Goal: Find specific page/section: Find specific page/section

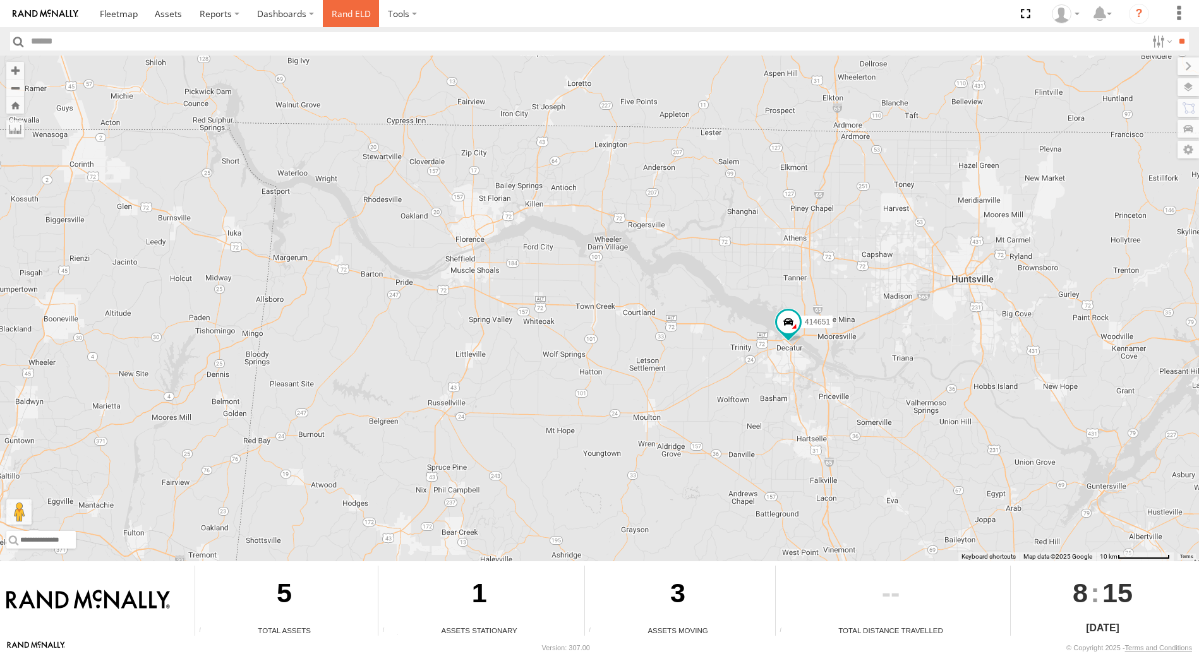
click at [353, 18] on link "Rand ELD" at bounding box center [351, 13] width 57 height 27
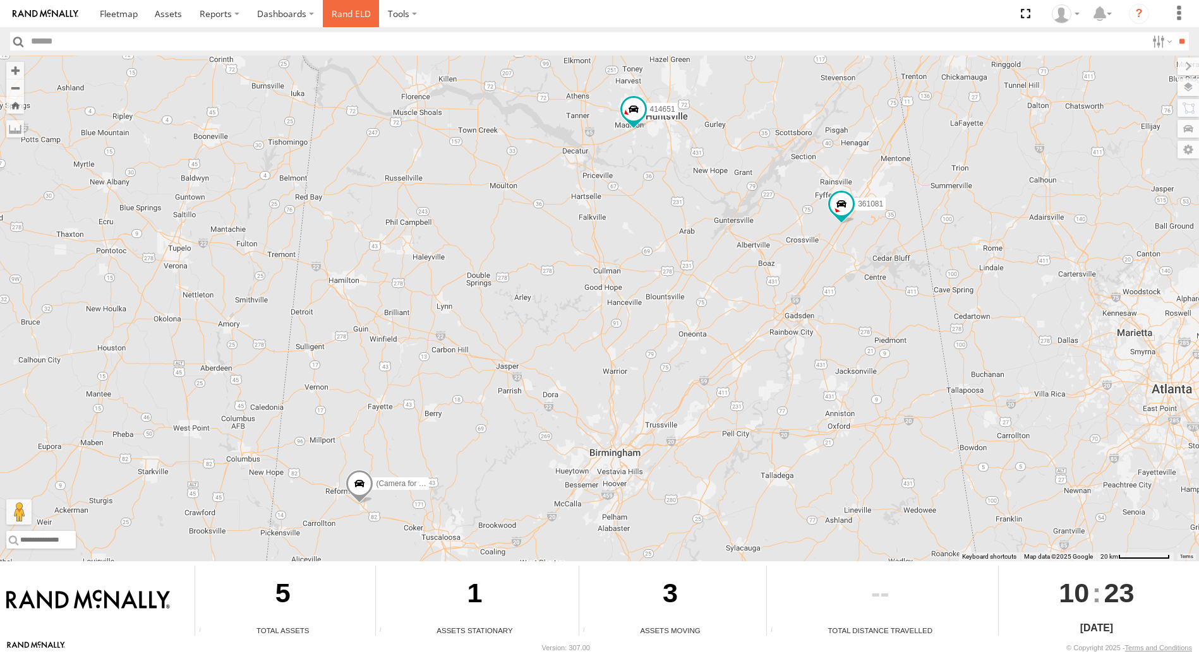
click at [349, 12] on link "Rand ELD" at bounding box center [351, 13] width 57 height 27
